Goal: Browse casually

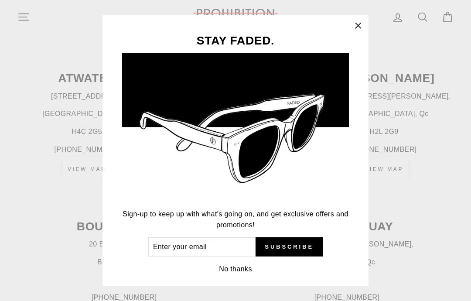
scroll to position [350, 0]
click at [355, 32] on icon "button" at bounding box center [358, 26] width 12 height 12
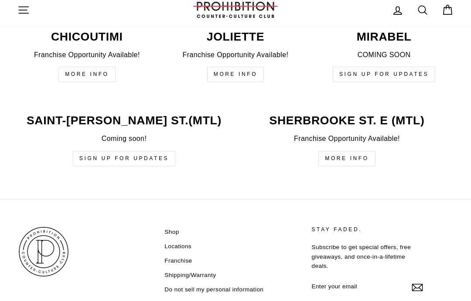
scroll to position [2185, 0]
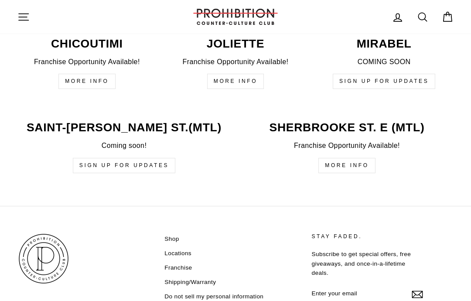
click at [25, 18] on icon "button" at bounding box center [23, 17] width 12 height 12
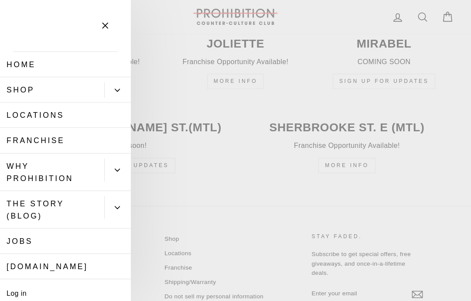
click at [27, 90] on link "Shop" at bounding box center [52, 89] width 104 height 25
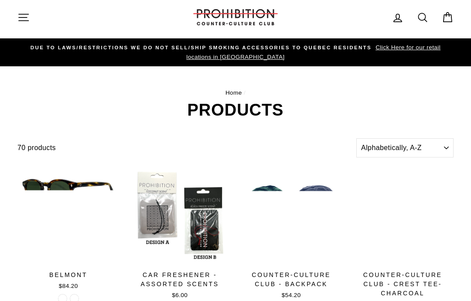
scroll to position [4, 0]
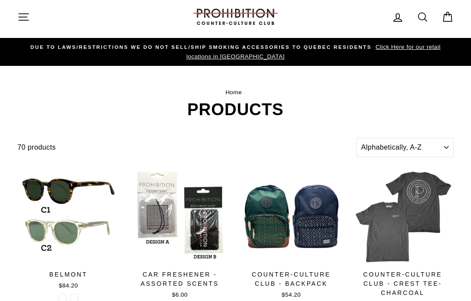
click at [430, 106] on h1 "Products" at bounding box center [235, 109] width 436 height 17
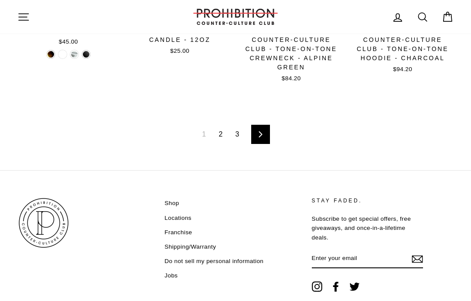
scroll to position [1228, 0]
click at [222, 132] on link "2" at bounding box center [220, 134] width 14 height 14
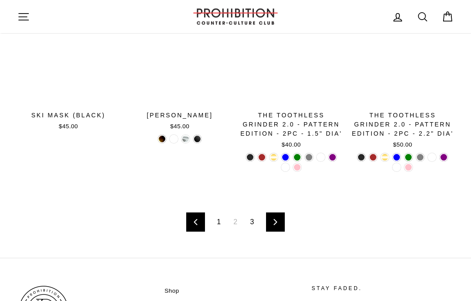
scroll to position [1153, 0]
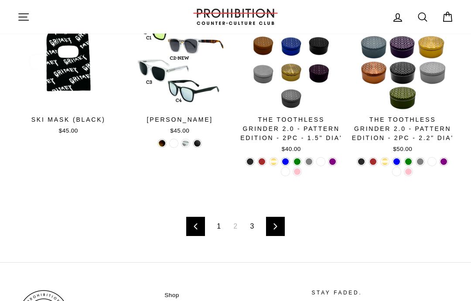
click at [254, 222] on link "3" at bounding box center [252, 226] width 14 height 14
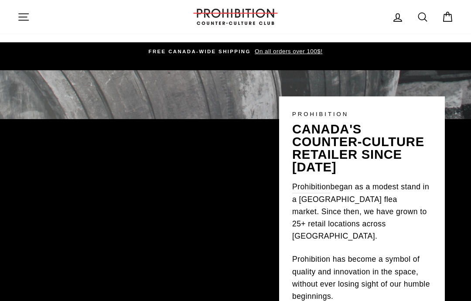
scroll to position [2220, 0]
